Goal: Navigation & Orientation: Understand site structure

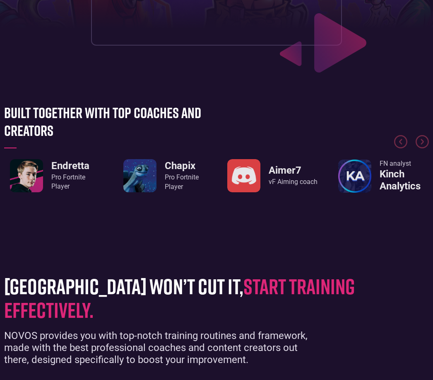
scroll to position [255, 0]
click at [165, 178] on div "Pro Fortnite Player" at bounding box center [182, 182] width 34 height 19
click at [174, 169] on h3 "Chapix" at bounding box center [182, 166] width 34 height 12
click at [161, 179] on link "Chapix Pro Fortnite Player" at bounding box center [160, 175] width 75 height 33
click at [155, 174] on img "2 / 8" at bounding box center [139, 175] width 33 height 33
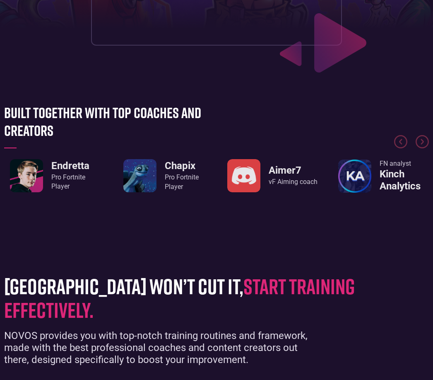
click at [156, 176] on img "2 / 8" at bounding box center [139, 175] width 33 height 33
click at [162, 181] on link "Chapix Pro Fortnite Player" at bounding box center [160, 175] width 75 height 33
click at [152, 188] on img "2 / 8" at bounding box center [139, 175] width 33 height 33
click at [142, 198] on div "Built together with top coaches and creators [PERSON_NAME] Pro Fortnite Player …" at bounding box center [216, 160] width 433 height 113
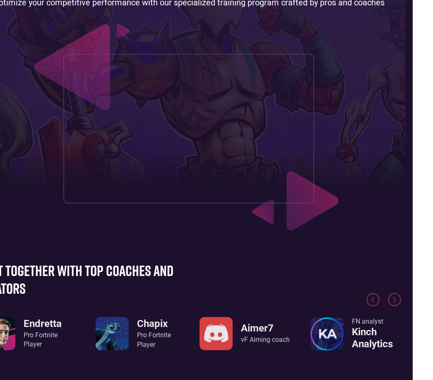
scroll to position [0, 7]
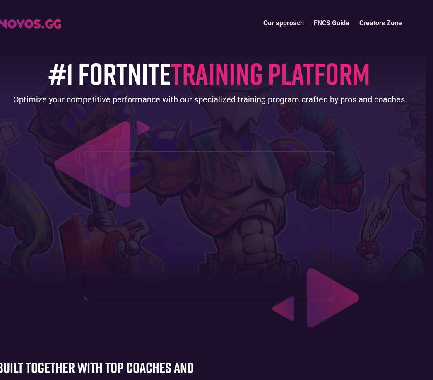
click at [287, 26] on link "Our approach" at bounding box center [284, 23] width 51 height 18
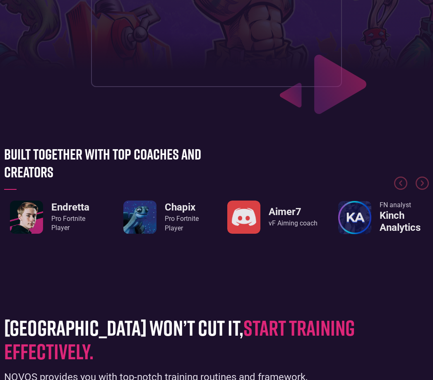
scroll to position [214, 0]
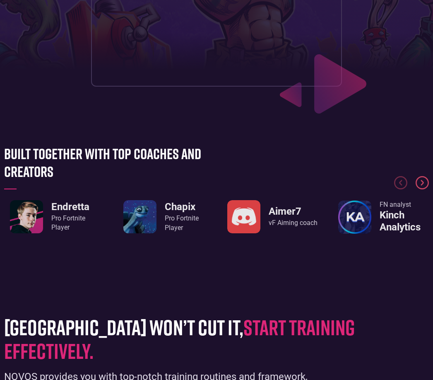
click at [428, 185] on img "Next slide" at bounding box center [422, 182] width 13 height 13
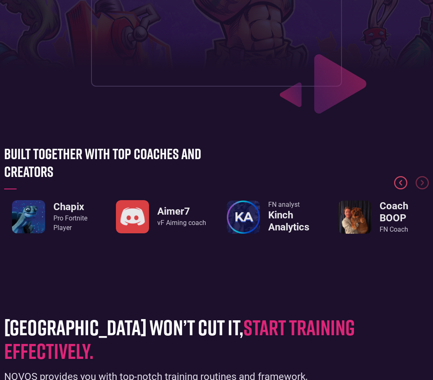
click at [403, 182] on img "Previous slide" at bounding box center [400, 182] width 13 height 13
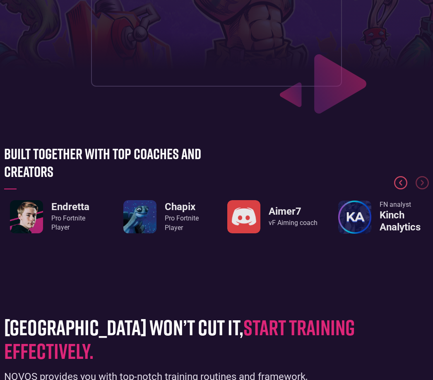
click at [149, 225] on img "2 / 8" at bounding box center [139, 216] width 33 height 33
